Goal: Task Accomplishment & Management: Manage account settings

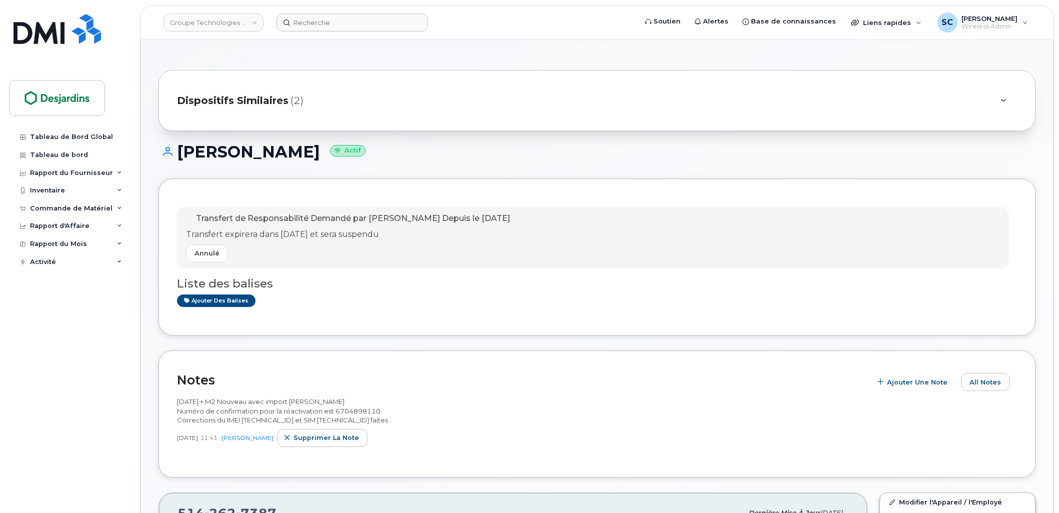
scroll to position [611, 0]
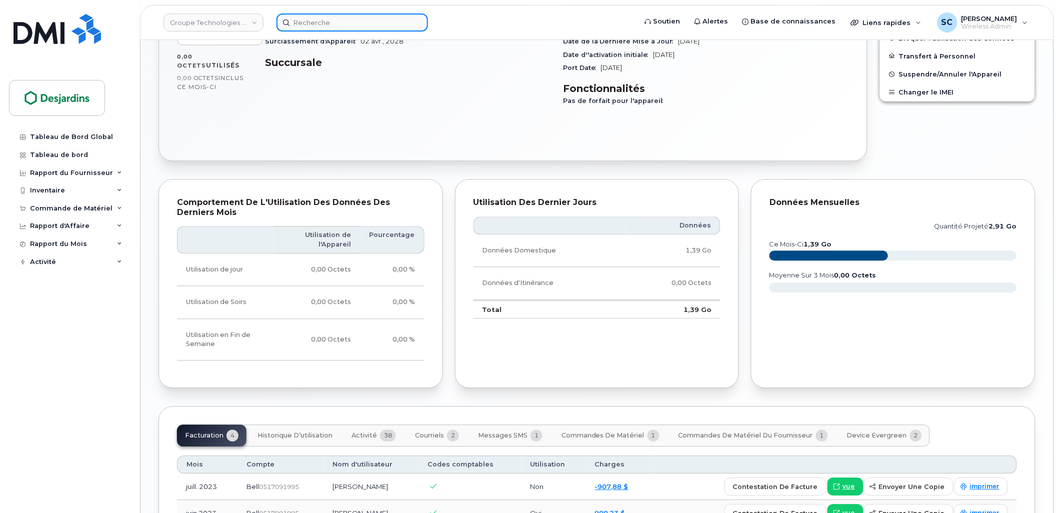
click at [398, 22] on input at bounding box center [353, 23] width 152 height 18
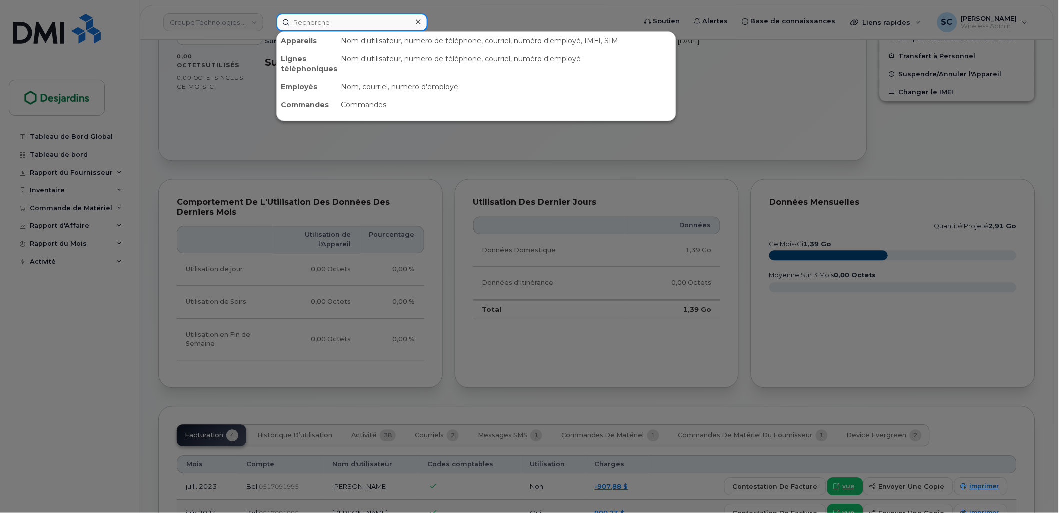
paste input "[PERSON_NAME]"
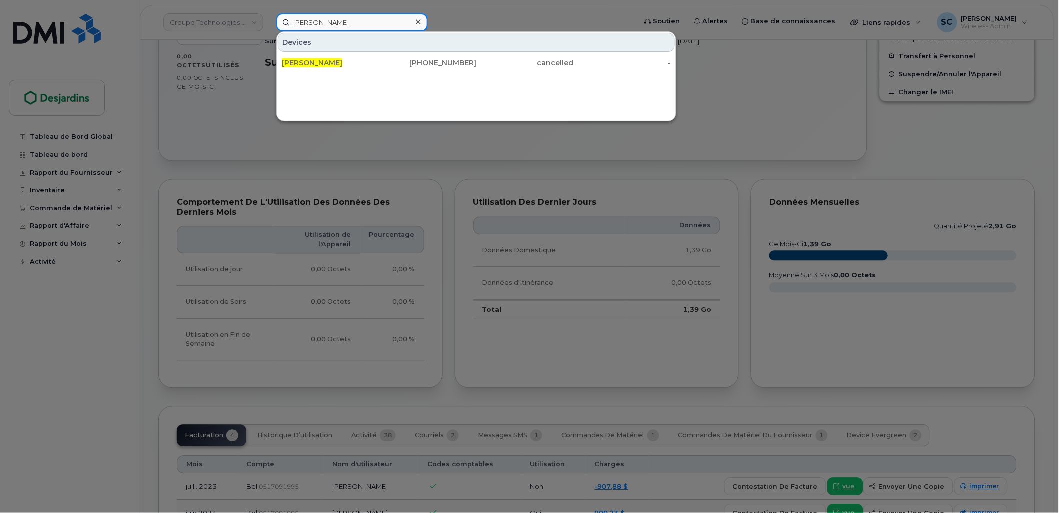
type input "[PERSON_NAME]"
click at [419, 23] on icon at bounding box center [418, 22] width 5 height 5
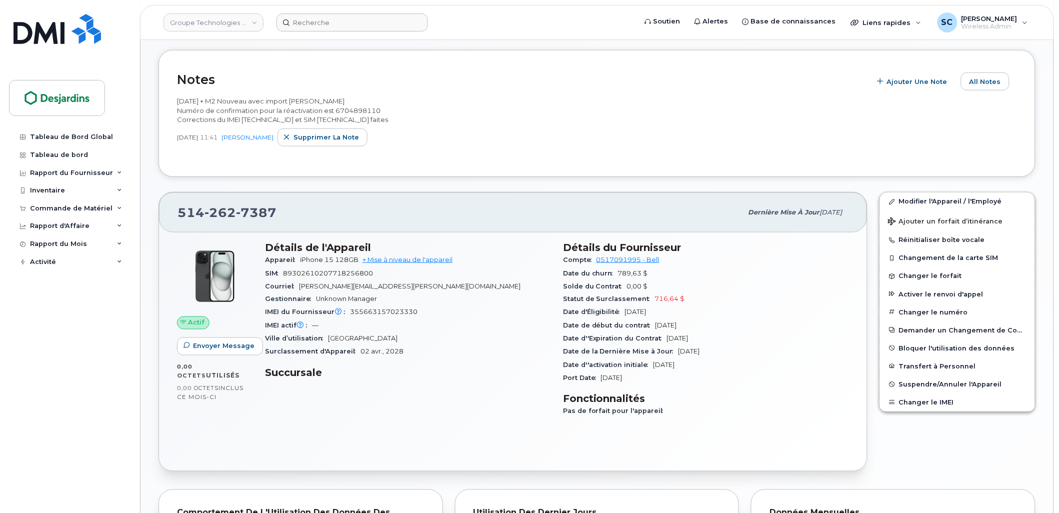
scroll to position [222, 0]
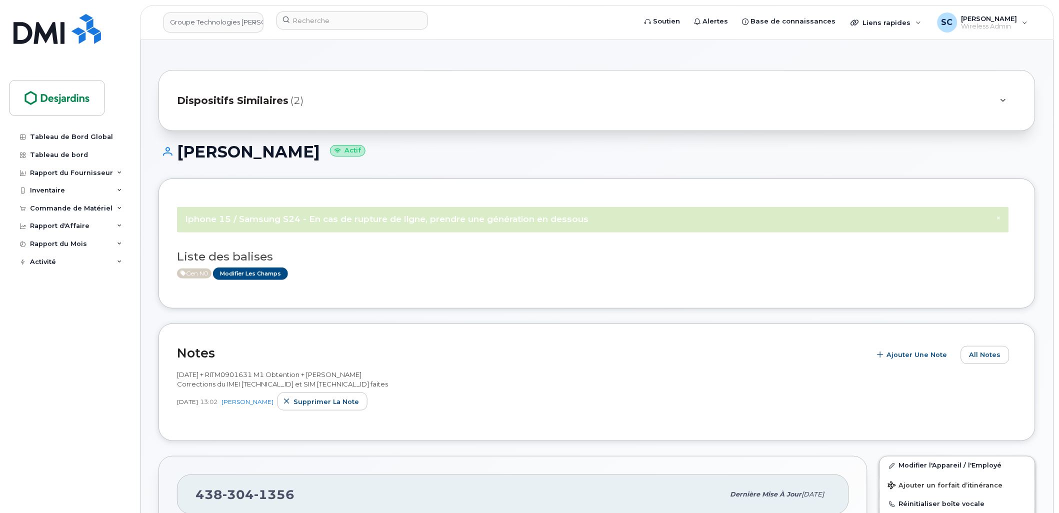
click at [1005, 103] on icon at bounding box center [1004, 101] width 6 height 7
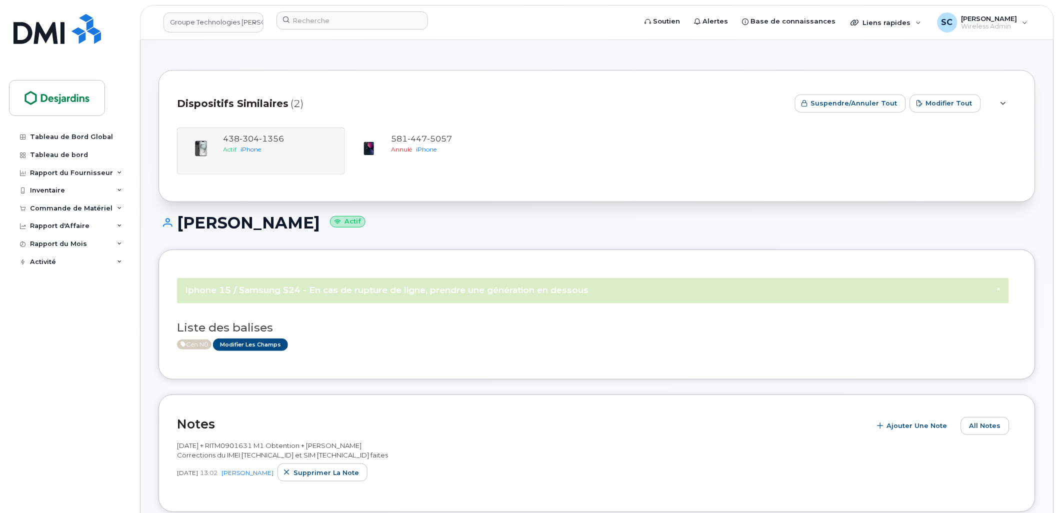
click at [1005, 103] on icon at bounding box center [1004, 104] width 6 height 7
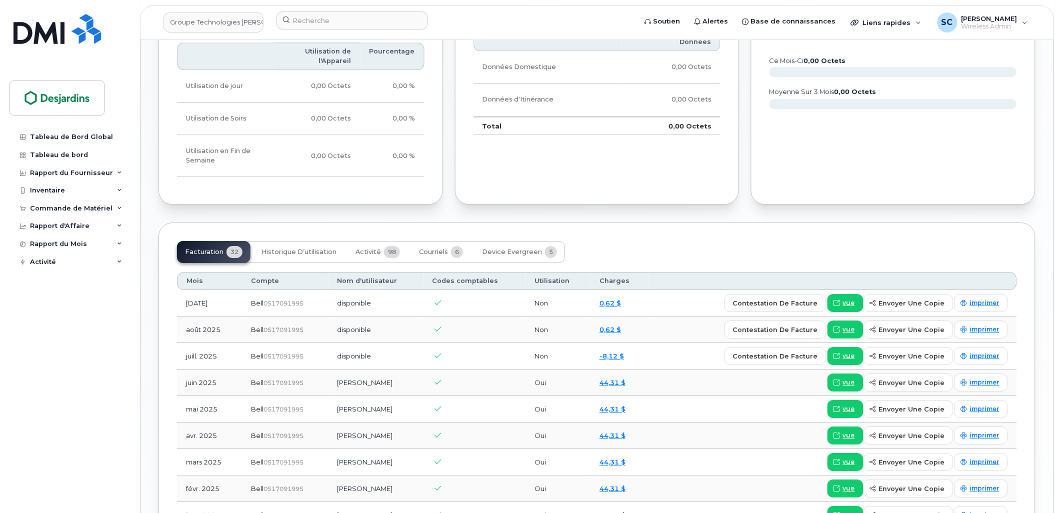
scroll to position [833, 0]
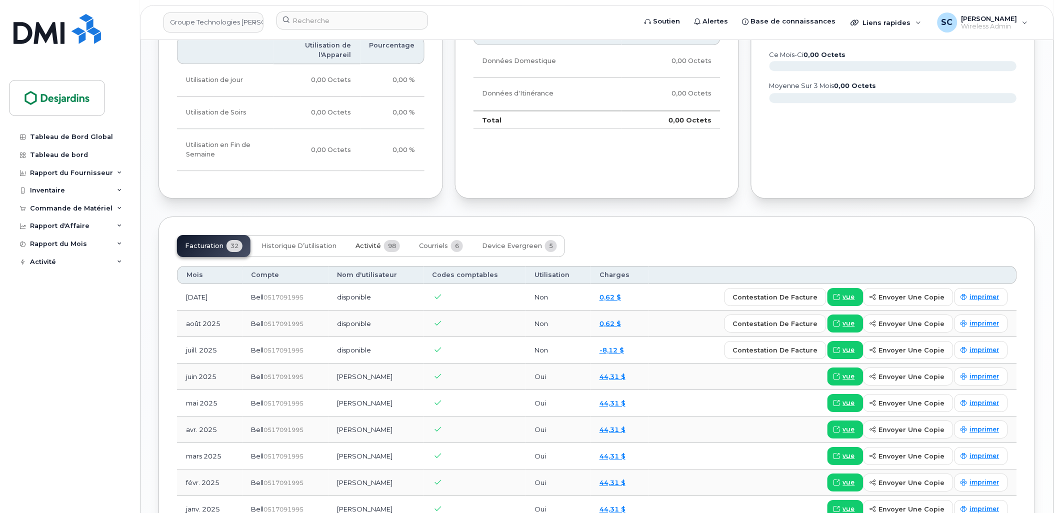
click at [368, 251] on button "Activité 98" at bounding box center [378, 246] width 61 height 22
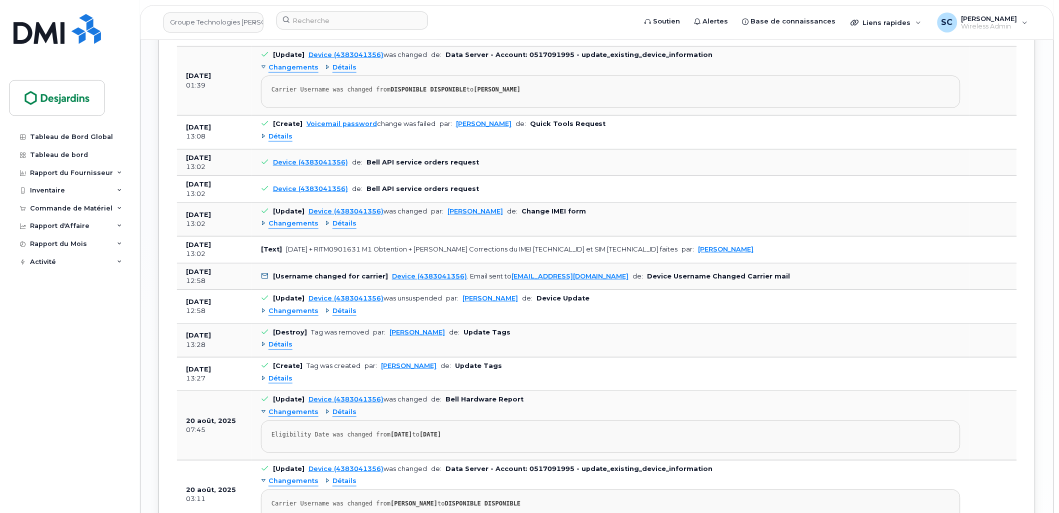
scroll to position [1278, 0]
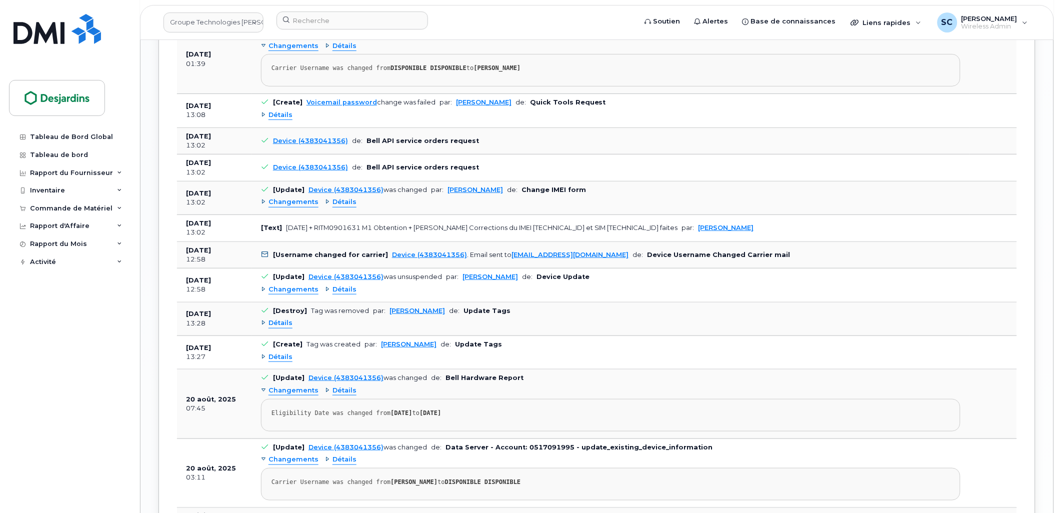
click at [264, 358] on div "Détails" at bounding box center [277, 358] width 32 height 10
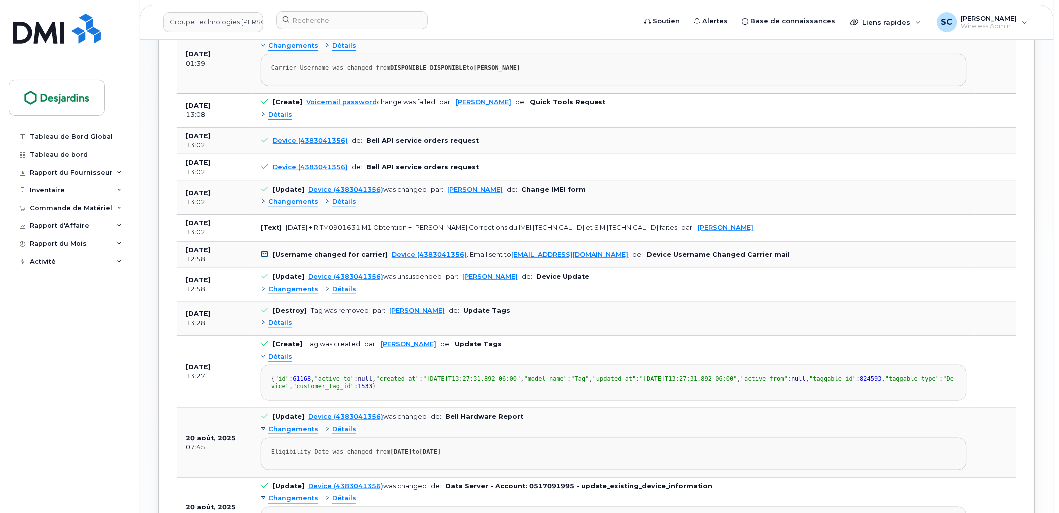
click at [262, 324] on div "Détails" at bounding box center [277, 324] width 32 height 10
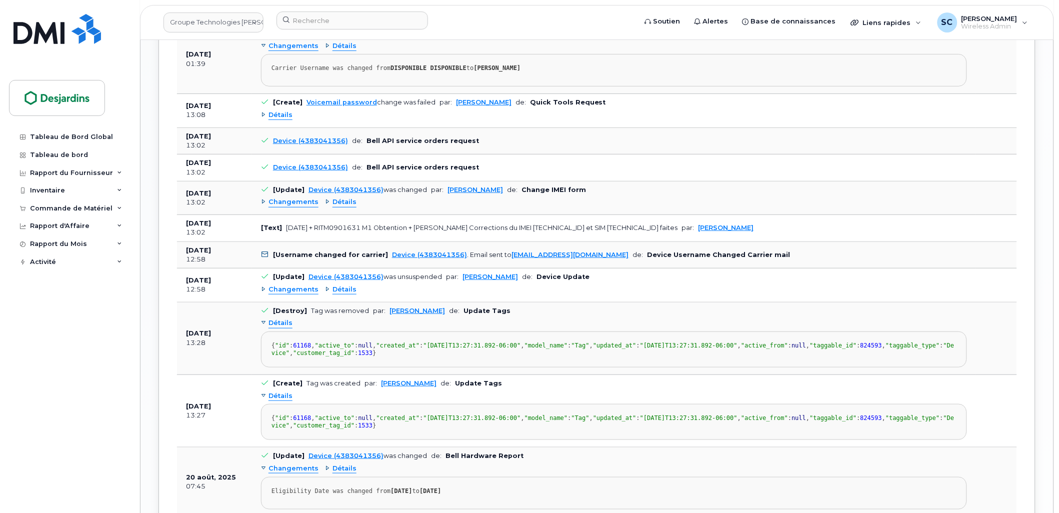
click at [266, 291] on div "Changements" at bounding box center [290, 290] width 58 height 10
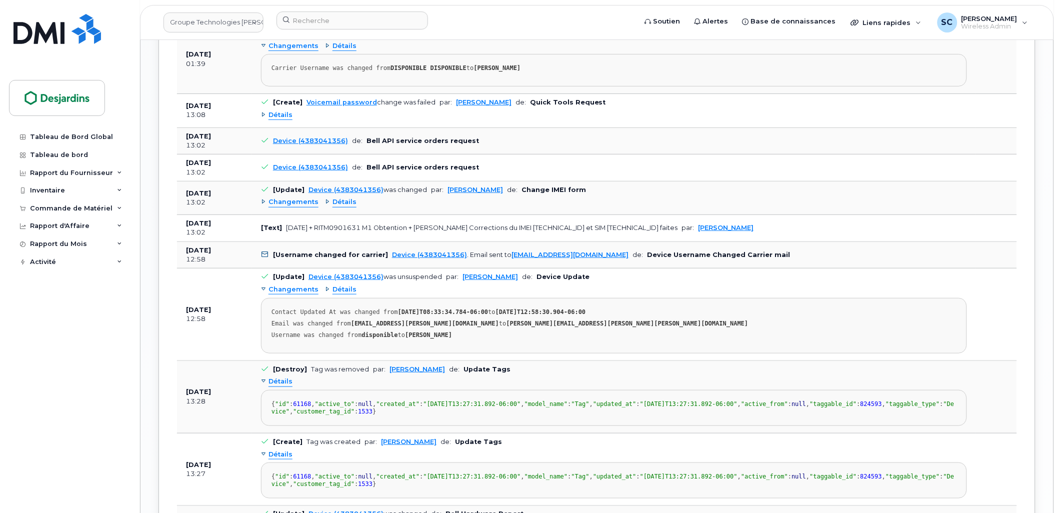
click at [266, 291] on div "Changements" at bounding box center [290, 290] width 58 height 10
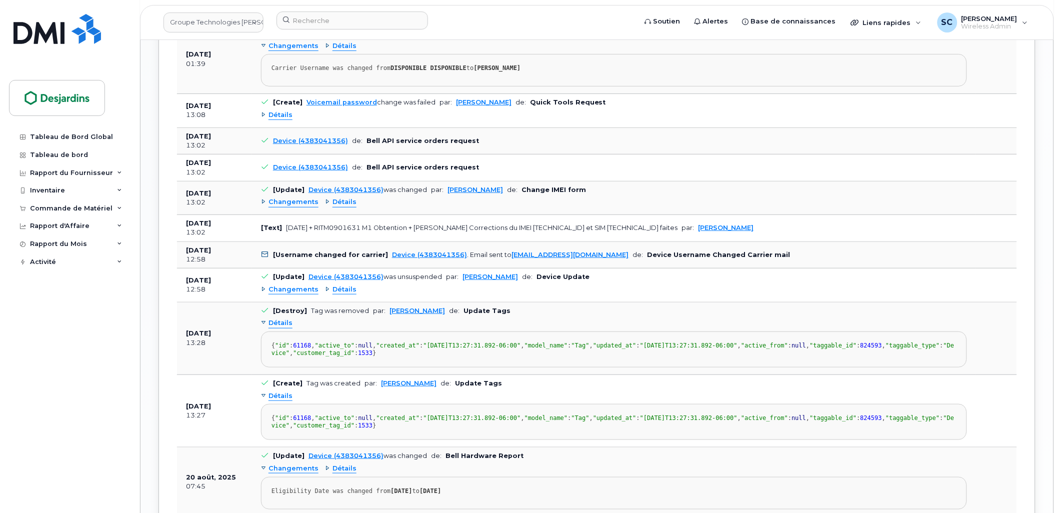
click at [263, 204] on div "Changements" at bounding box center [290, 203] width 58 height 10
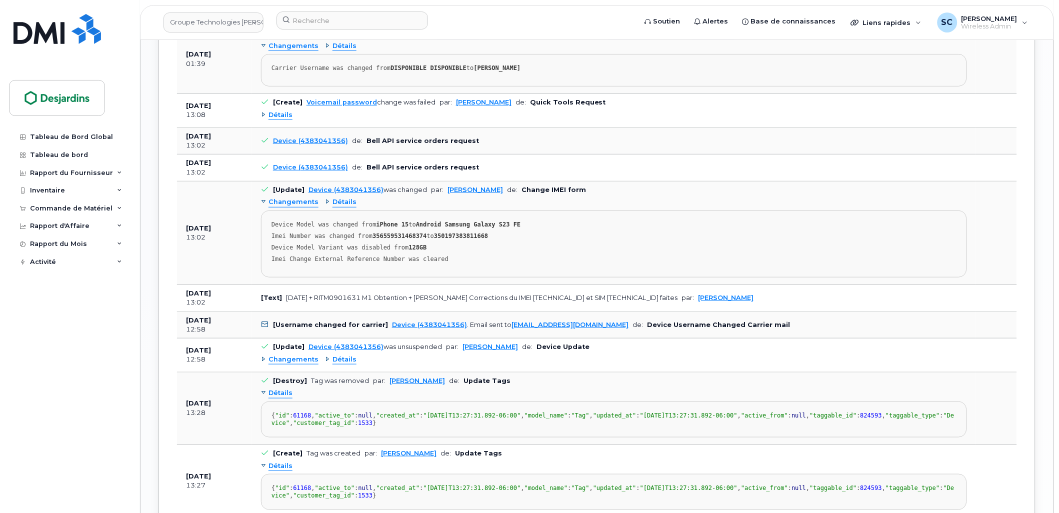
click at [325, 204] on div "Détails" at bounding box center [341, 203] width 32 height 10
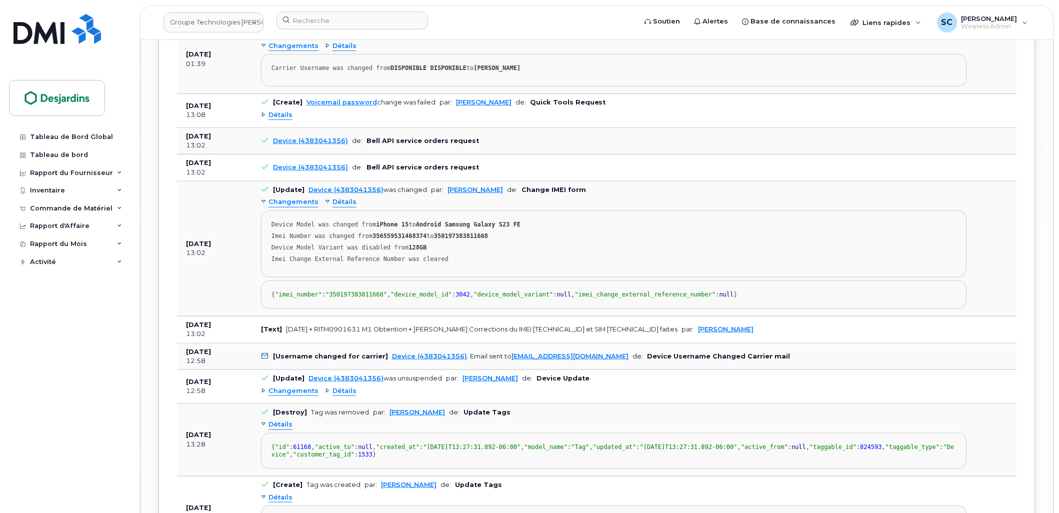
click at [263, 118] on div "Détails" at bounding box center [277, 116] width 32 height 10
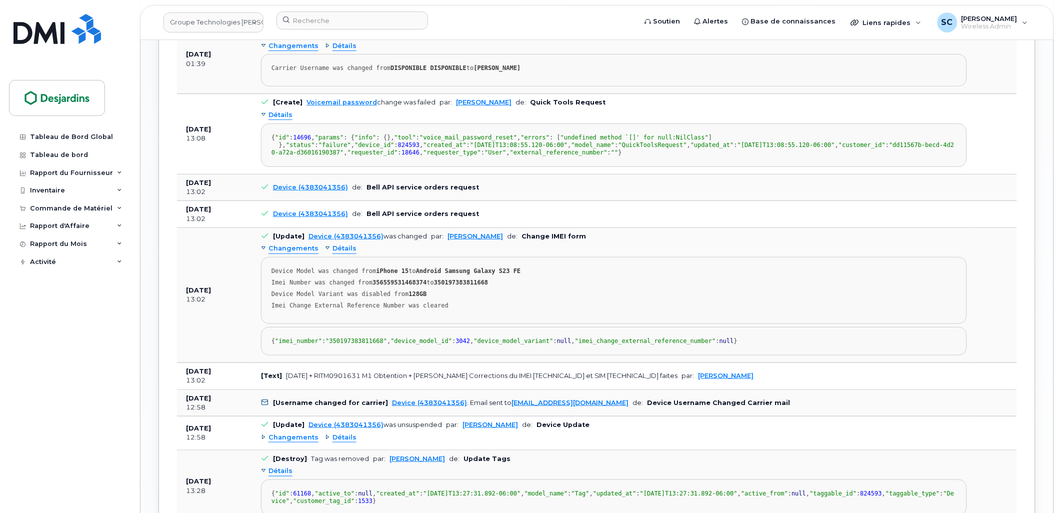
click at [263, 118] on div "Détails" at bounding box center [277, 116] width 32 height 10
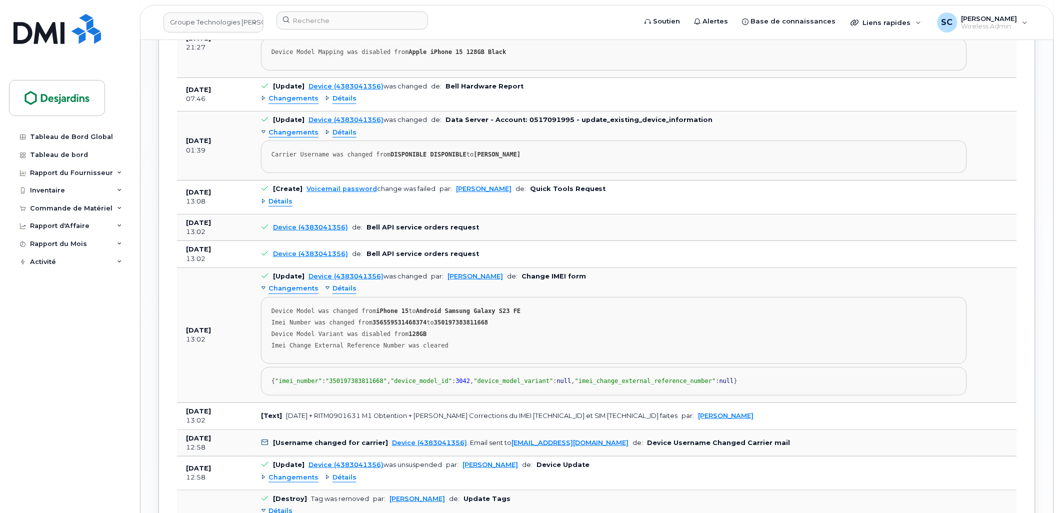
scroll to position [1167, 0]
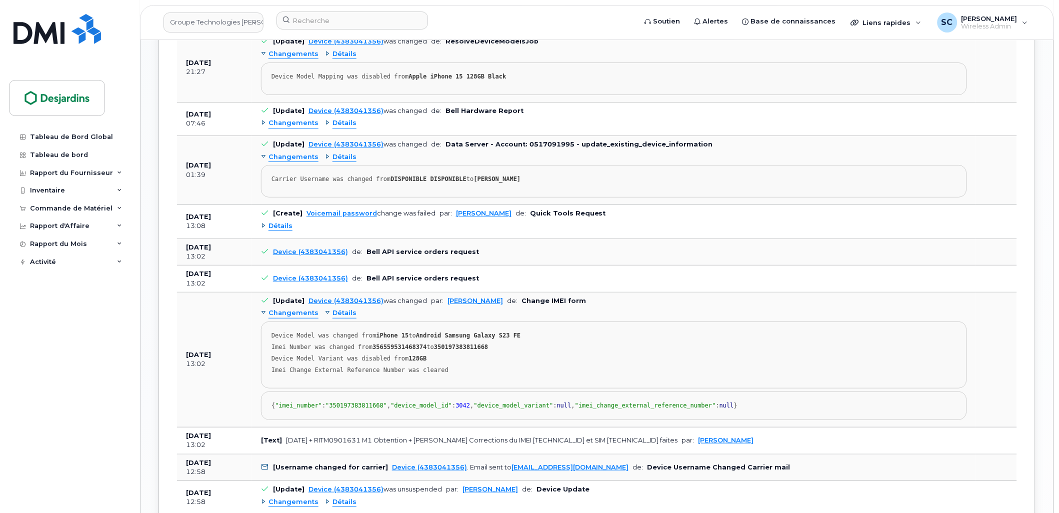
click at [264, 126] on div "Changements" at bounding box center [290, 124] width 58 height 10
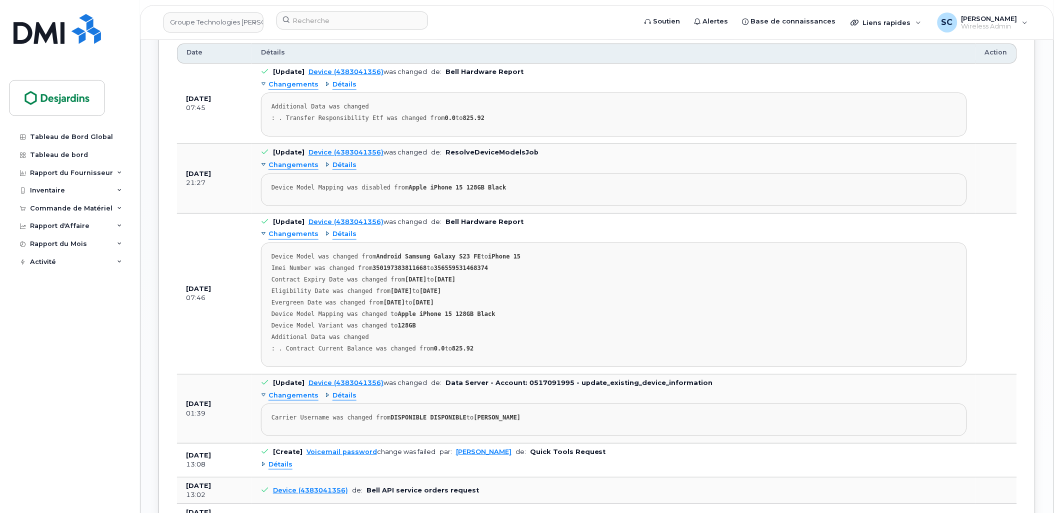
scroll to position [1000, 0]
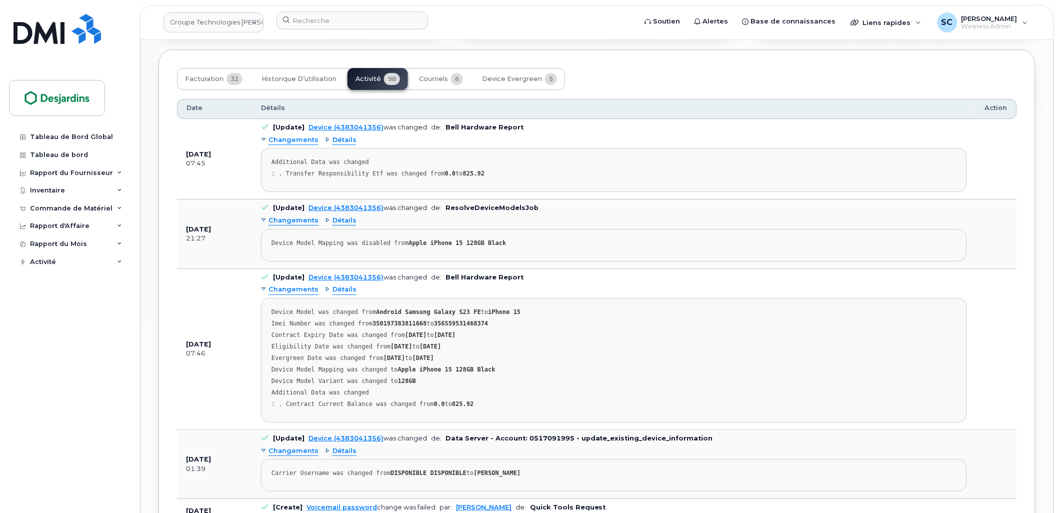
click at [325, 222] on div "Détails" at bounding box center [341, 221] width 32 height 10
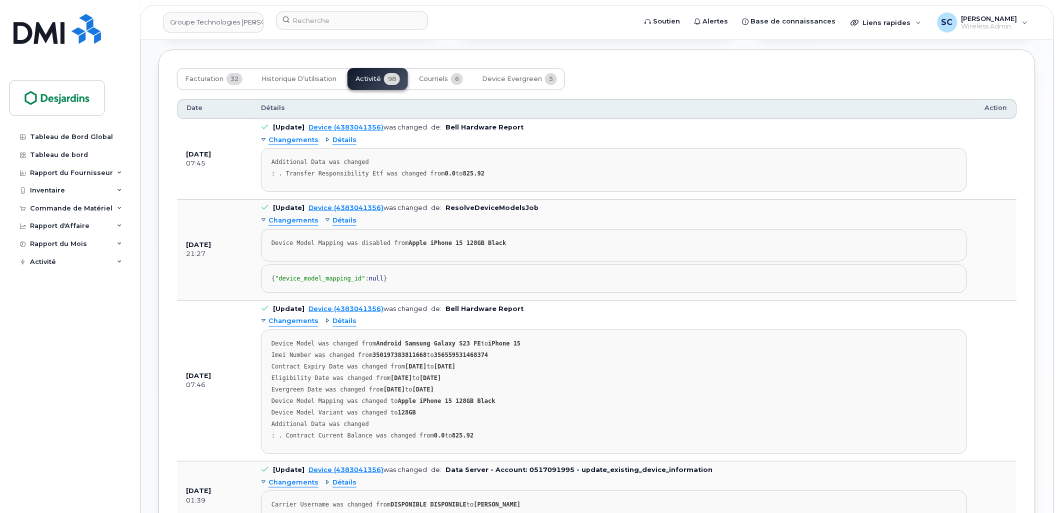
click at [325, 222] on div "Détails" at bounding box center [341, 221] width 32 height 10
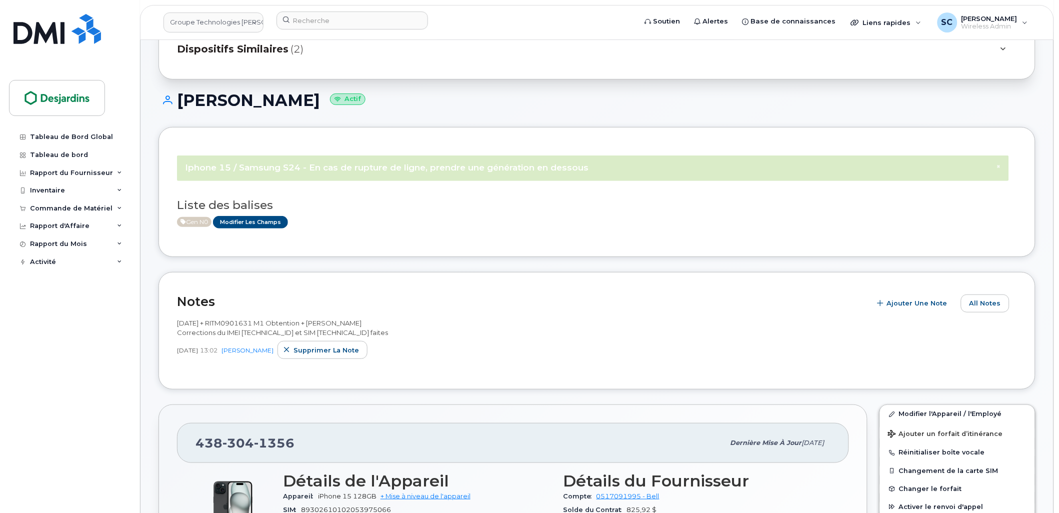
scroll to position [0, 0]
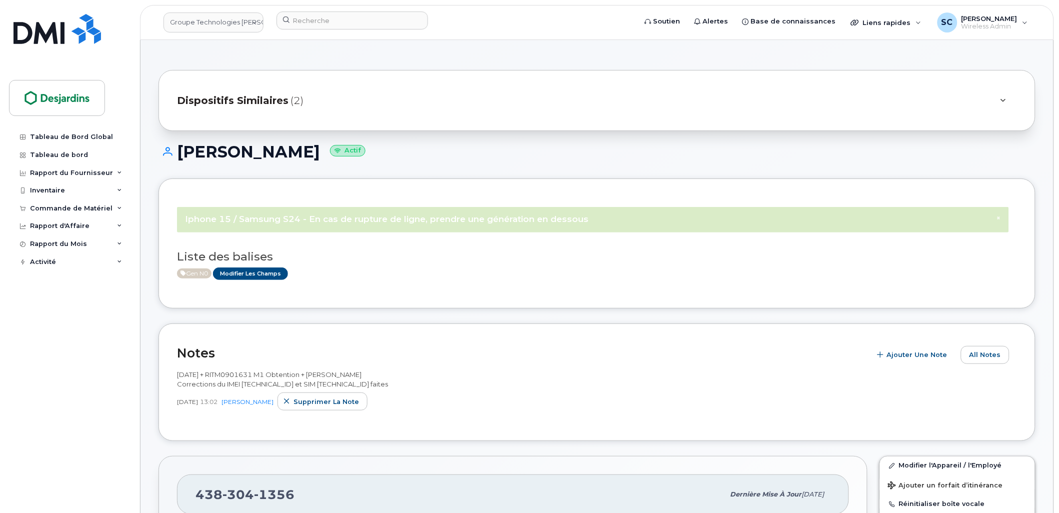
click at [1003, 103] on icon at bounding box center [1004, 101] width 6 height 7
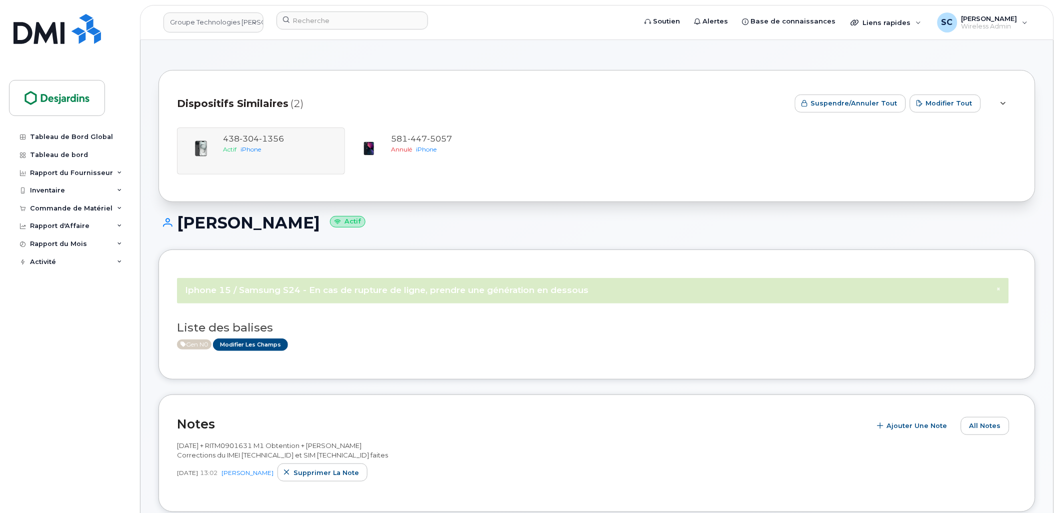
click at [1003, 103] on icon at bounding box center [1004, 104] width 6 height 7
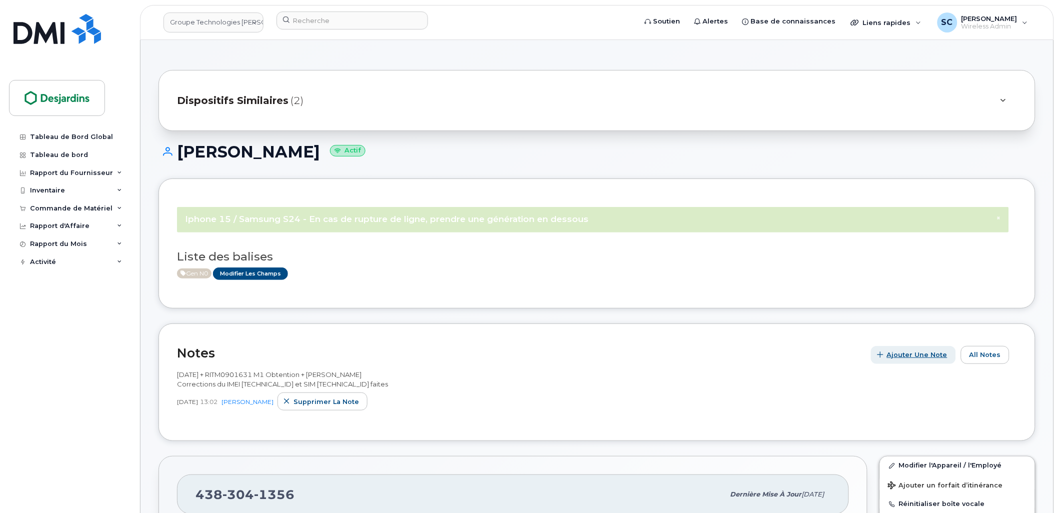
click at [911, 356] on span "Ajouter une Note" at bounding box center [917, 355] width 61 height 10
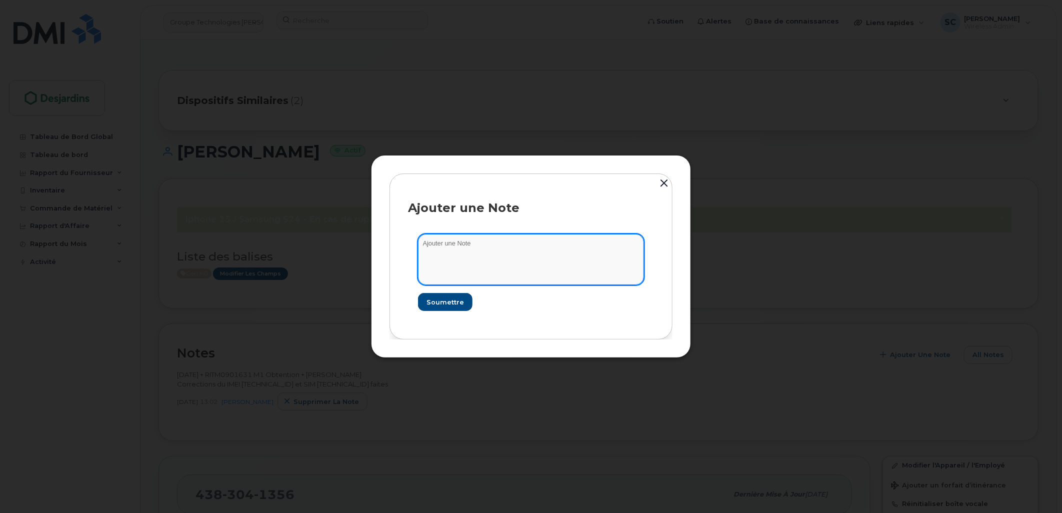
click at [548, 270] on textarea at bounding box center [531, 259] width 226 height 51
paste textarea "Comme le IMEI et SIM sont revenus aux anciens numéros, voici le numéro de deman…"
type textarea "2025-10-07 + Comme le IMEI et SIM sont revenus aux anciens numéros, voici le nu…"
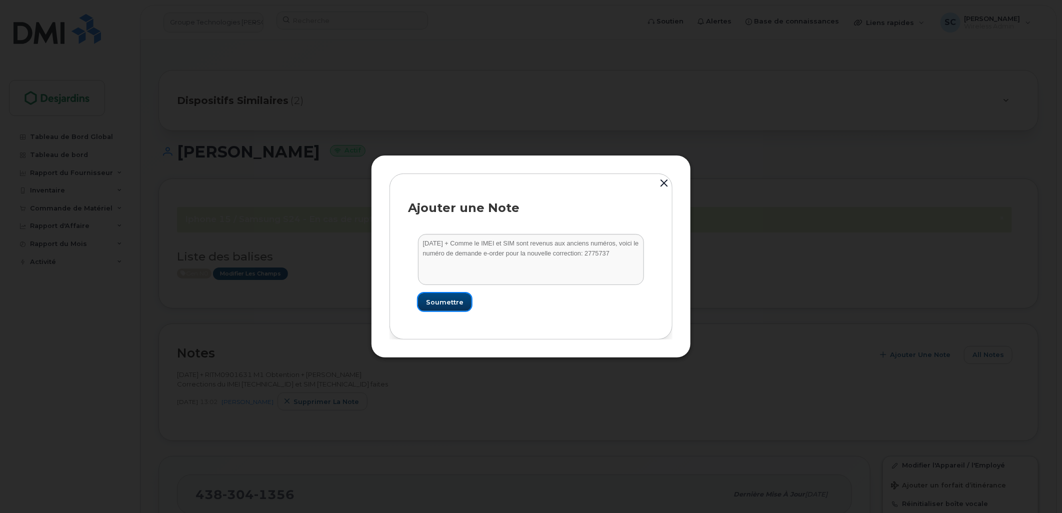
click at [440, 307] on span "Soumettre" at bounding box center [445, 303] width 38 height 10
